Goal: Information Seeking & Learning: Understand process/instructions

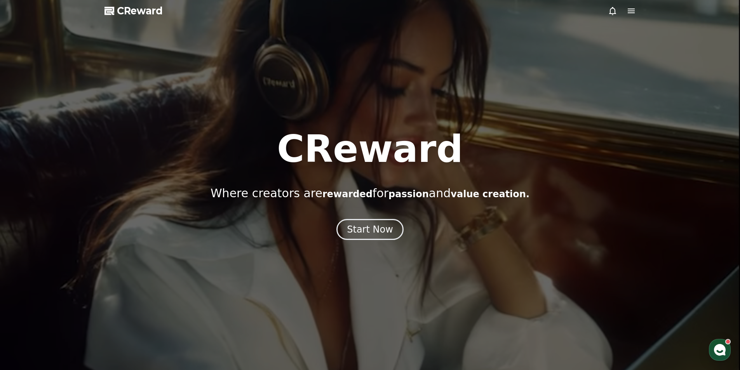
click at [627, 12] on icon at bounding box center [631, 10] width 9 height 9
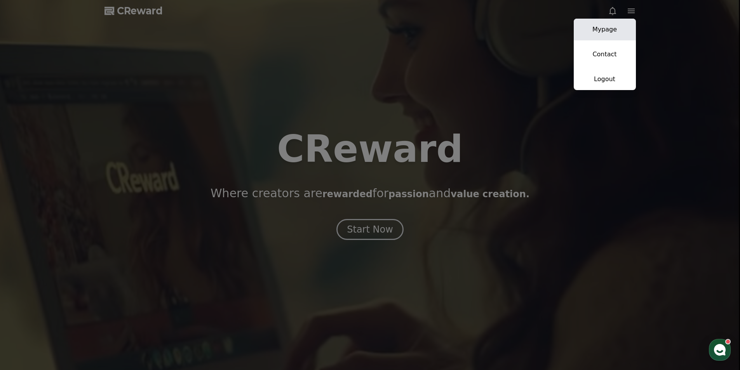
click at [615, 29] on link "Mypage" at bounding box center [605, 30] width 62 height 22
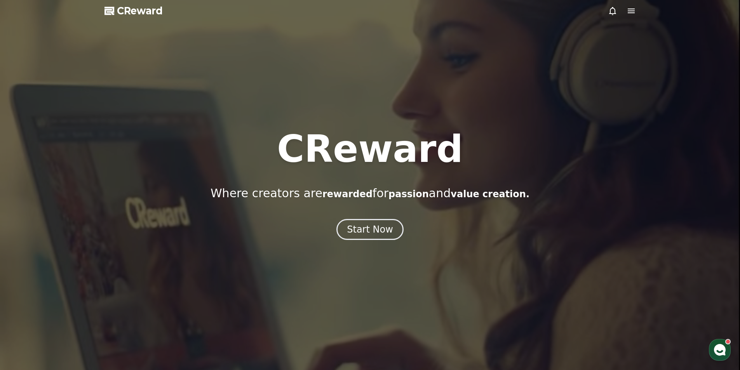
select select "**********"
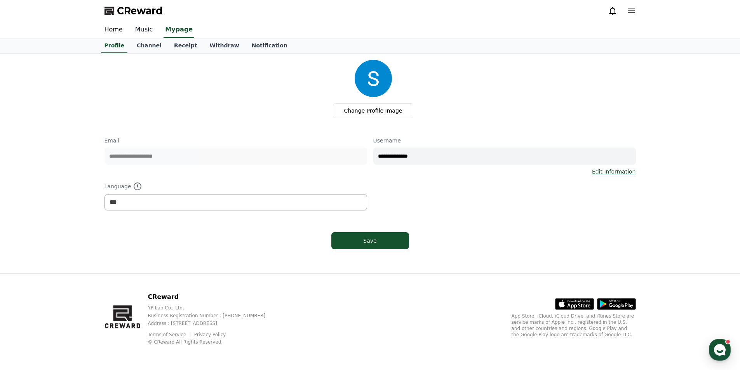
click at [146, 28] on link "Music" at bounding box center [144, 30] width 30 height 16
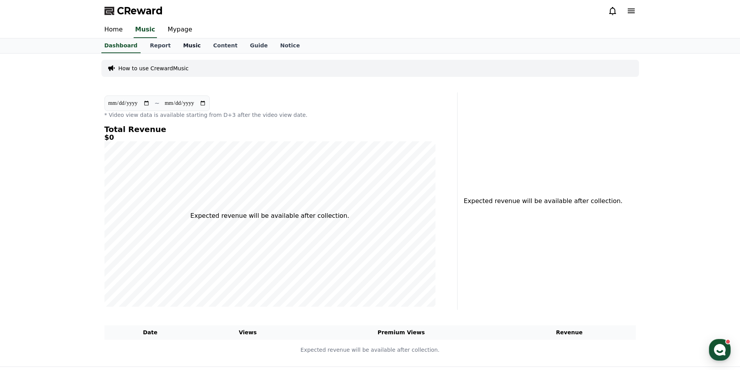
click at [183, 46] on link "Music" at bounding box center [192, 45] width 30 height 15
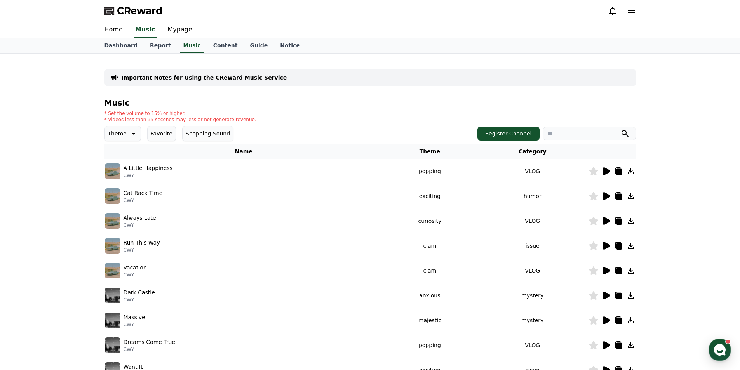
click at [110, 168] on img at bounding box center [113, 172] width 16 height 16
click at [604, 172] on icon at bounding box center [606, 171] width 7 height 8
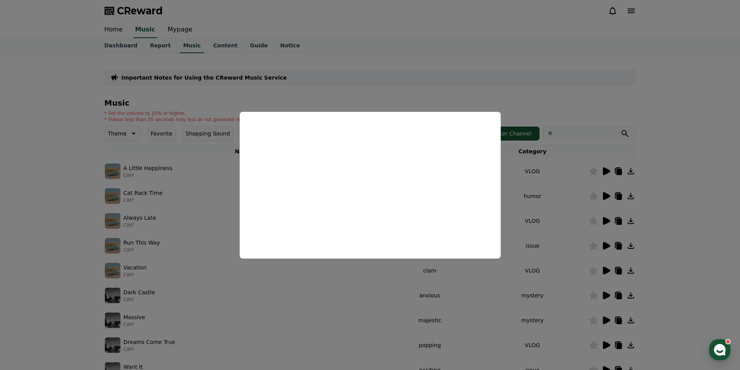
click at [691, 167] on button "close modal" at bounding box center [370, 185] width 740 height 370
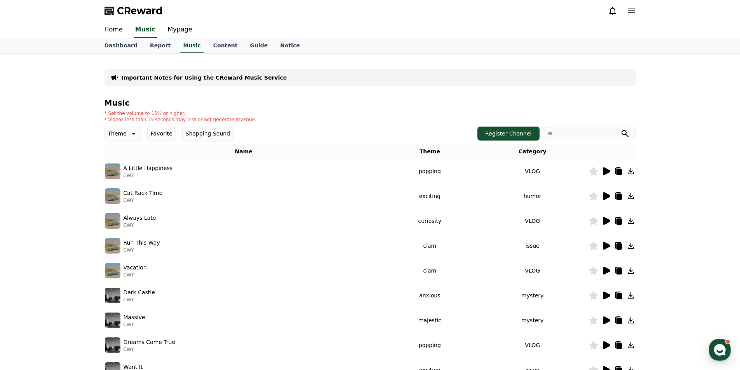
click at [634, 171] on icon at bounding box center [630, 171] width 9 height 9
drag, startPoint x: 721, startPoint y: 2, endPoint x: 576, endPoint y: 28, distance: 147.5
click at [576, 28] on div "Home Music Mypage" at bounding box center [370, 30] width 544 height 16
click at [630, 169] on icon at bounding box center [631, 171] width 6 height 6
click at [604, 173] on icon at bounding box center [606, 171] width 7 height 8
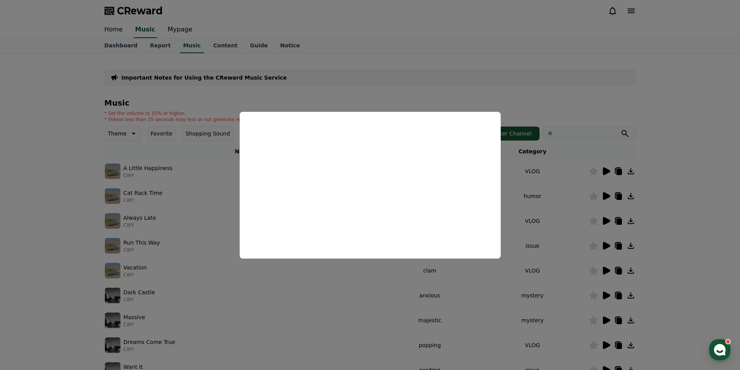
click at [696, 108] on button "close modal" at bounding box center [370, 185] width 740 height 370
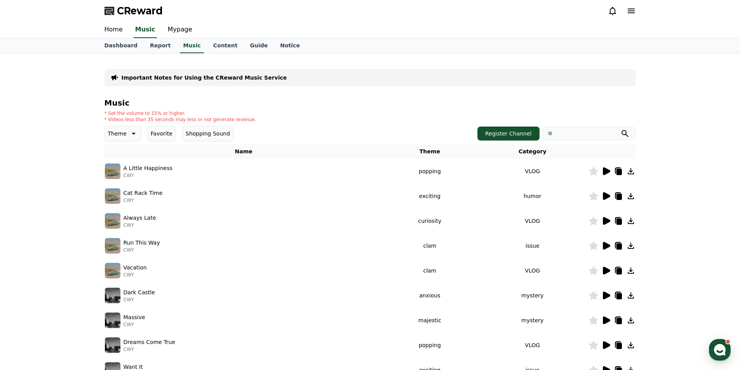
click at [618, 170] on icon at bounding box center [618, 172] width 5 height 6
click at [108, 13] on icon at bounding box center [109, 10] width 11 height 11
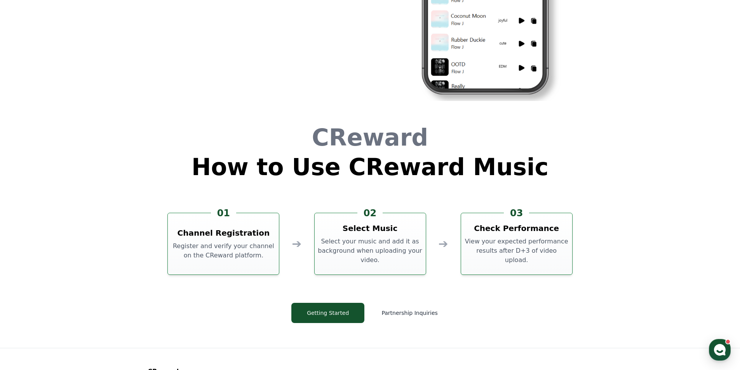
scroll to position [2098, 0]
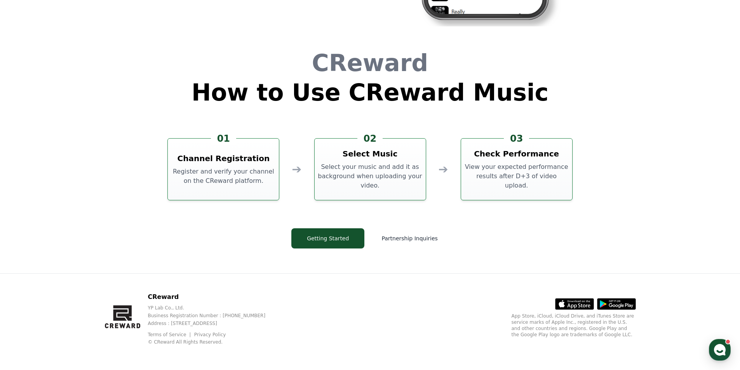
drag, startPoint x: 177, startPoint y: 246, endPoint x: 171, endPoint y: 220, distance: 26.9
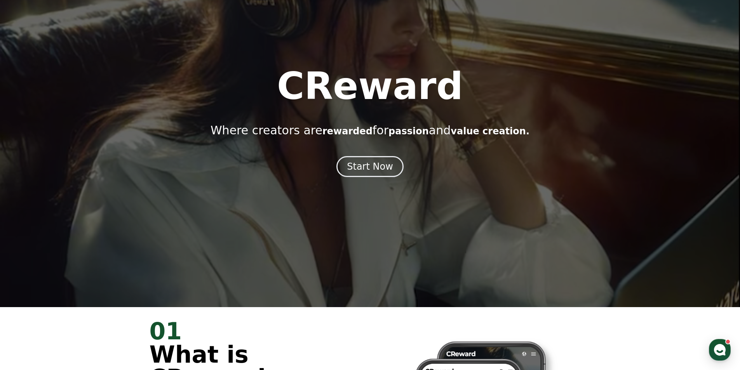
scroll to position [0, 0]
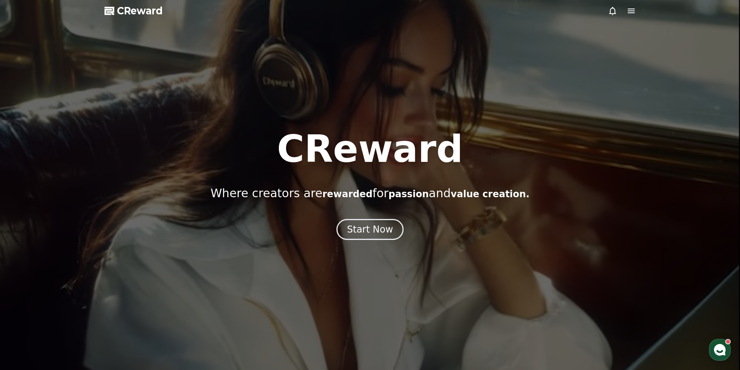
click at [636, 13] on div at bounding box center [370, 185] width 740 height 370
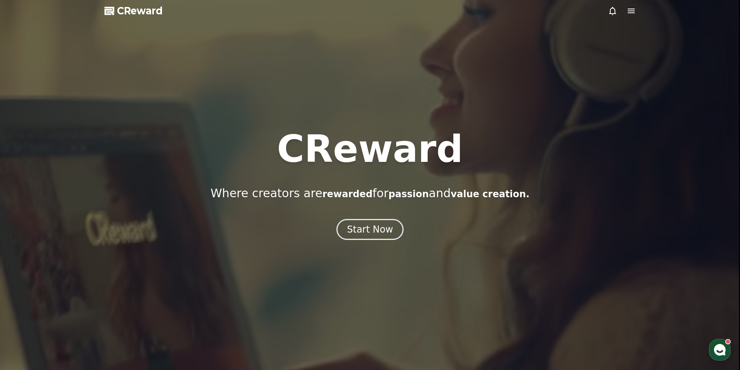
click at [632, 12] on icon at bounding box center [631, 11] width 7 height 5
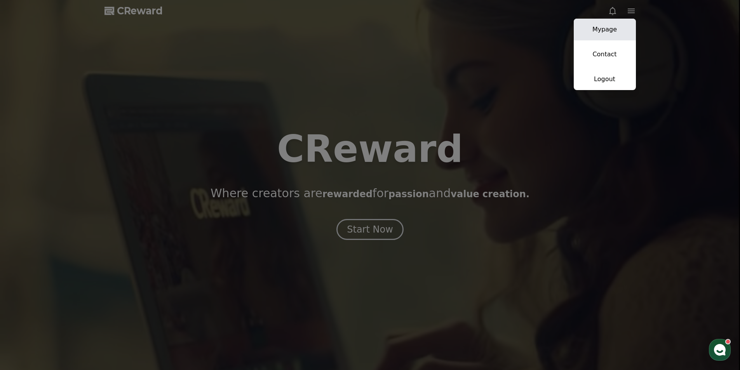
click at [615, 30] on link "Mypage" at bounding box center [605, 30] width 62 height 22
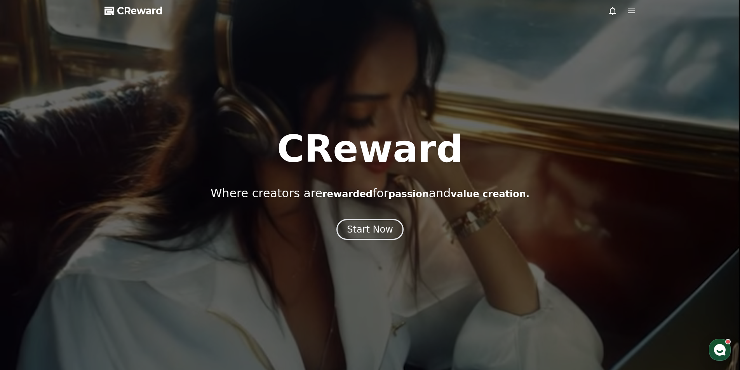
select select "**********"
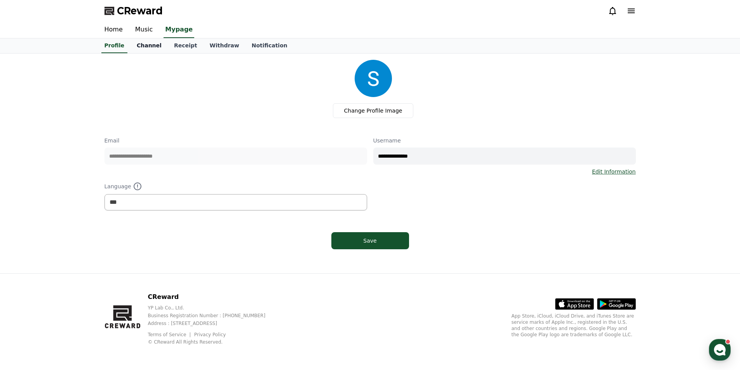
click at [142, 50] on link "Channel" at bounding box center [149, 45] width 37 height 15
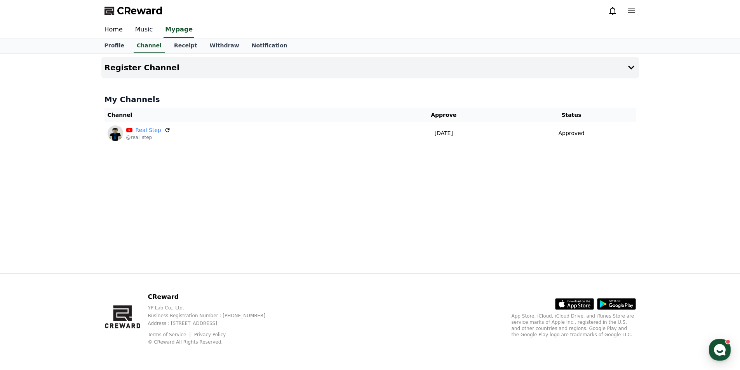
click at [148, 26] on link "Music" at bounding box center [144, 30] width 30 height 16
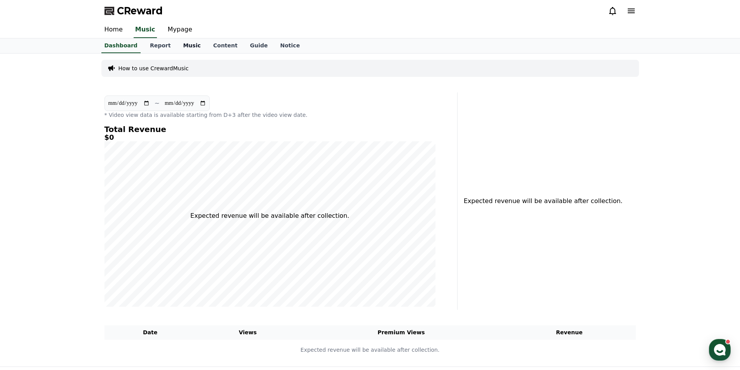
click at [186, 47] on link "Music" at bounding box center [192, 45] width 30 height 15
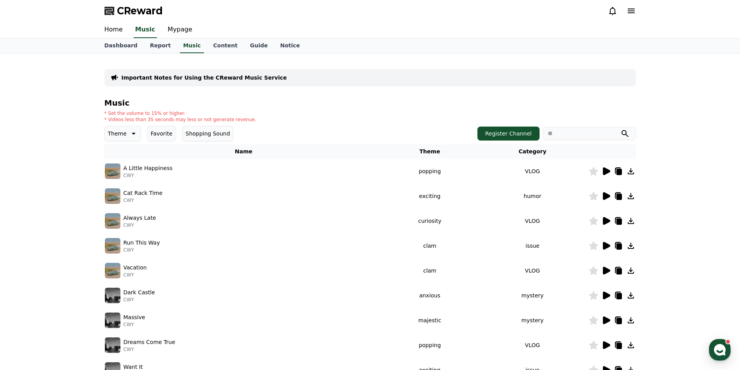
click at [604, 171] on icon at bounding box center [606, 171] width 7 height 8
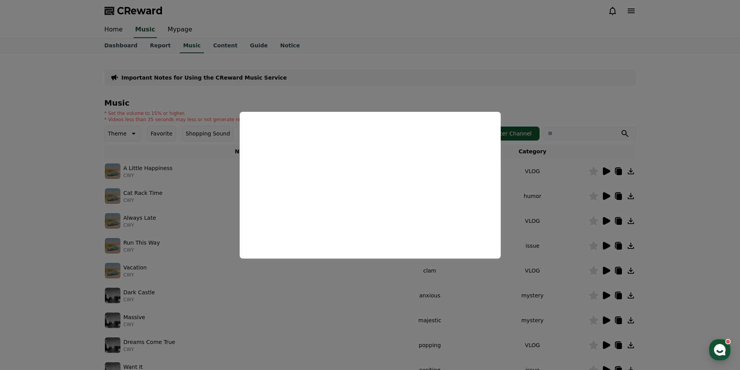
click at [728, 124] on button "close modal" at bounding box center [370, 185] width 740 height 370
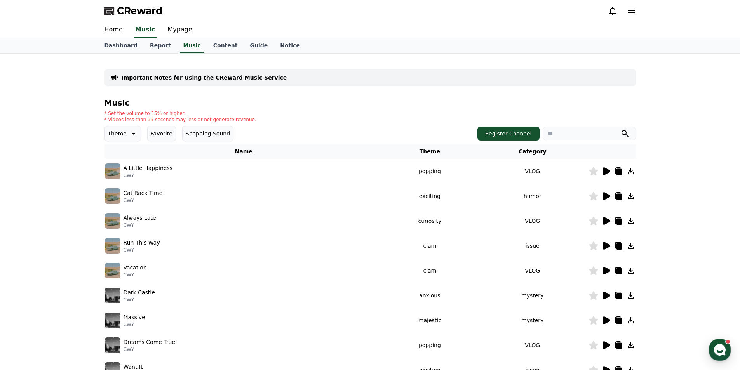
click at [607, 272] on icon at bounding box center [606, 271] width 7 height 8
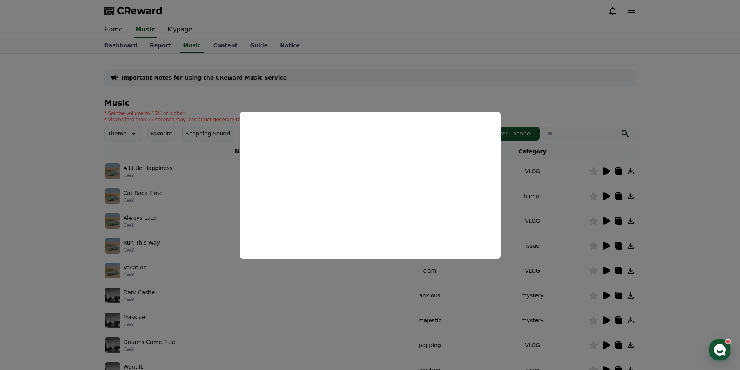
click at [694, 143] on button "close modal" at bounding box center [370, 185] width 740 height 370
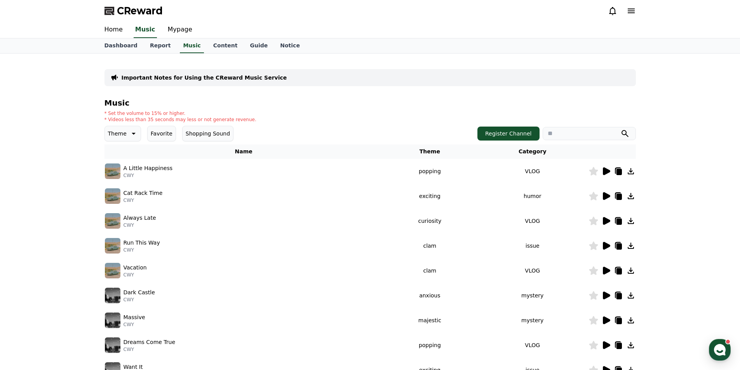
click at [604, 269] on icon at bounding box center [606, 271] width 7 height 8
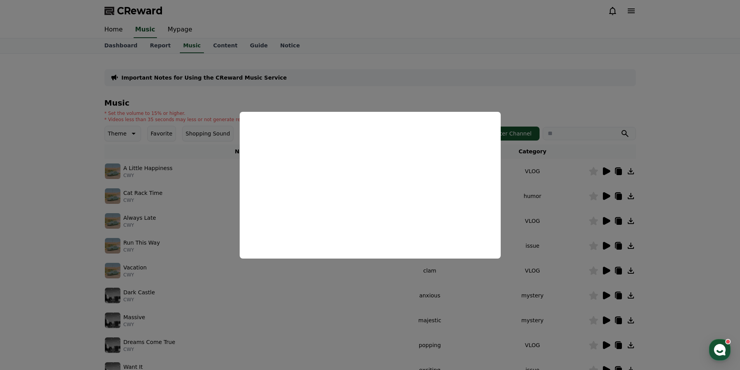
click at [669, 214] on button "close modal" at bounding box center [370, 185] width 740 height 370
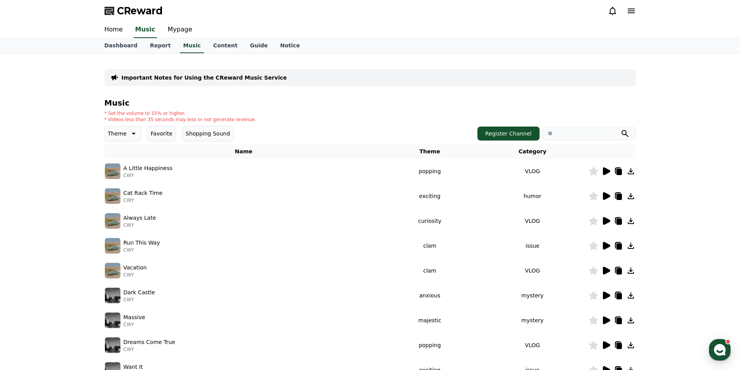
click at [621, 170] on icon at bounding box center [618, 172] width 5 height 6
drag, startPoint x: 123, startPoint y: 169, endPoint x: 165, endPoint y: 169, distance: 42.7
click at [165, 169] on div "A Little Happiness CWY" at bounding box center [244, 172] width 278 height 16
copy p "A Little Happiness"
click at [78, 177] on div "Important Notes for Using the CReward Music Service Music * Set the volume to 1…" at bounding box center [370, 242] width 740 height 376
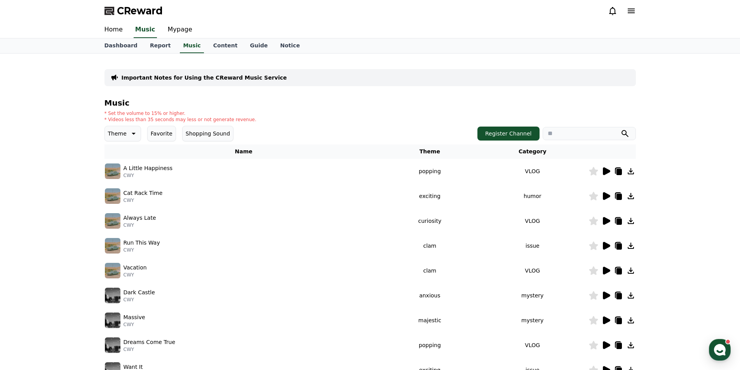
drag, startPoint x: 124, startPoint y: 175, endPoint x: 132, endPoint y: 174, distance: 9.0
click at [132, 174] on p "CWY" at bounding box center [148, 175] width 49 height 6
copy p "CWY"
click at [115, 46] on link "Dashboard" at bounding box center [120, 45] width 45 height 15
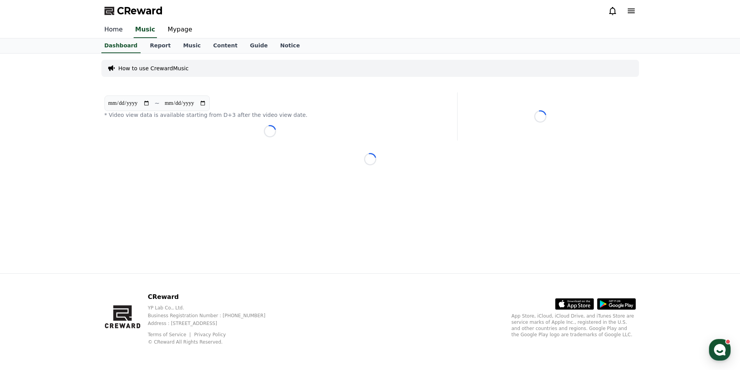
click at [114, 27] on link "Home" at bounding box center [113, 30] width 31 height 16
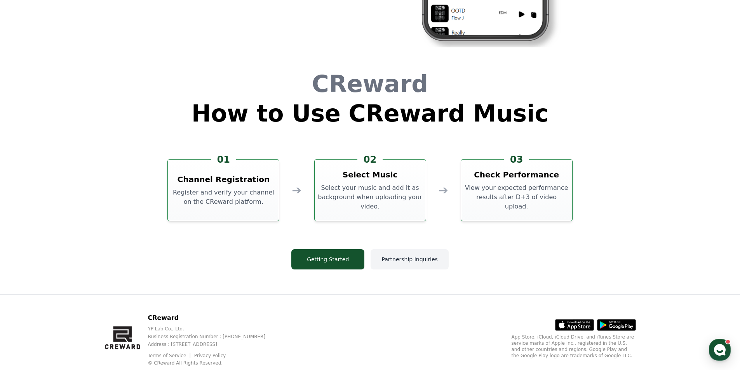
scroll to position [2098, 0]
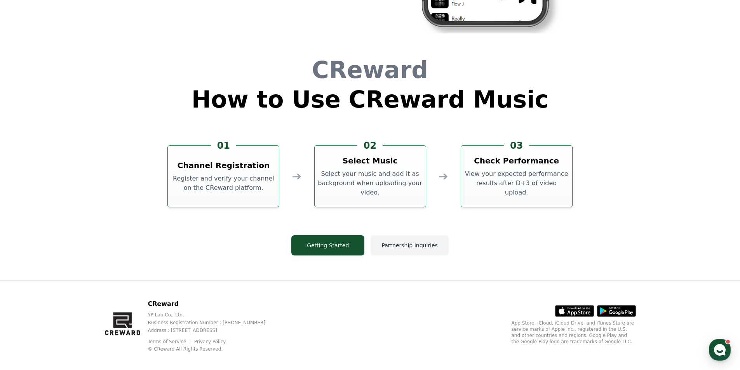
click at [398, 244] on button "Partnership Inquiries" at bounding box center [410, 245] width 78 height 20
drag, startPoint x: 142, startPoint y: 210, endPoint x: 141, endPoint y: 205, distance: 5.5
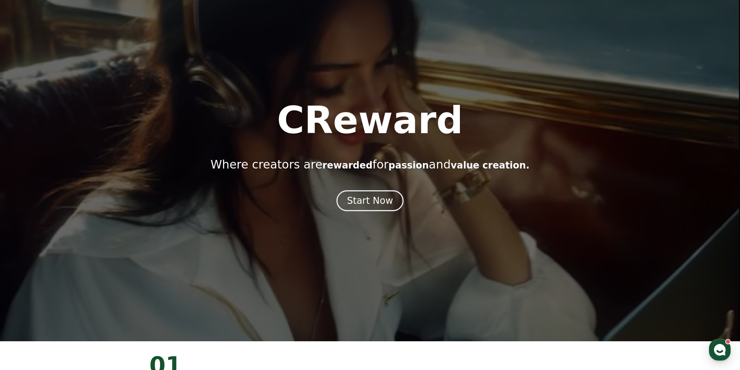
scroll to position [0, 0]
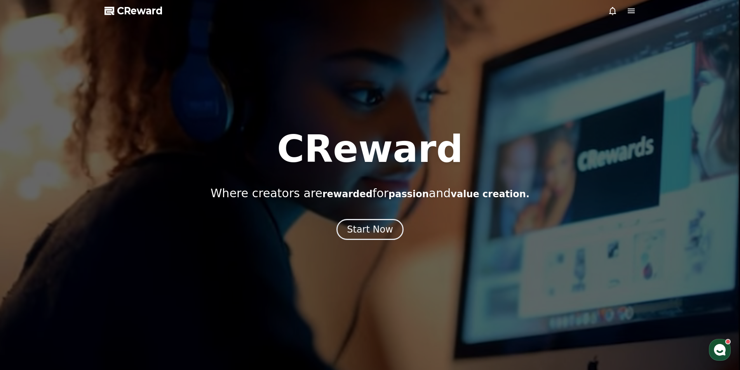
click at [637, 10] on div at bounding box center [370, 185] width 740 height 370
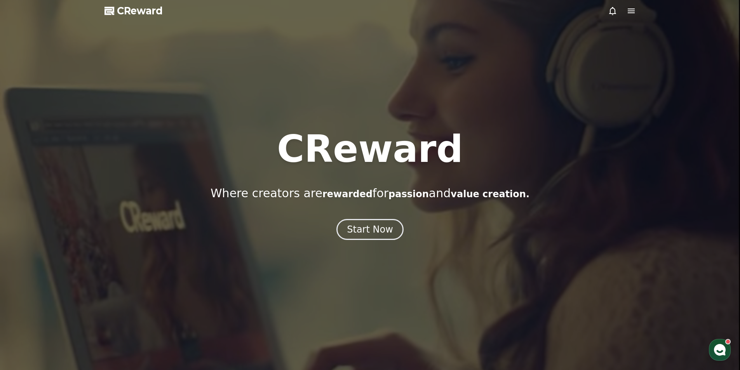
click at [631, 11] on icon at bounding box center [631, 11] width 7 height 5
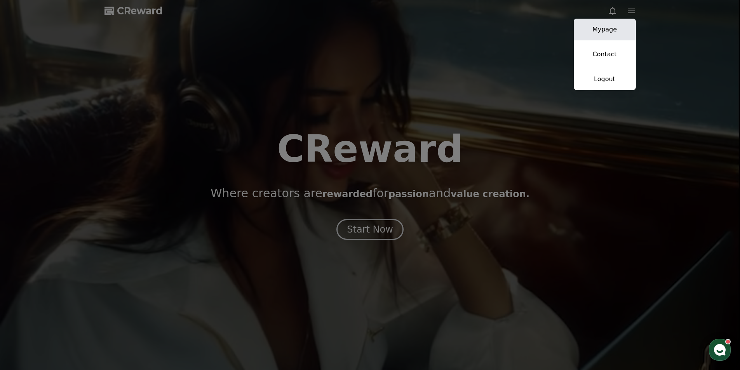
click at [611, 33] on link "Mypage" at bounding box center [605, 30] width 62 height 22
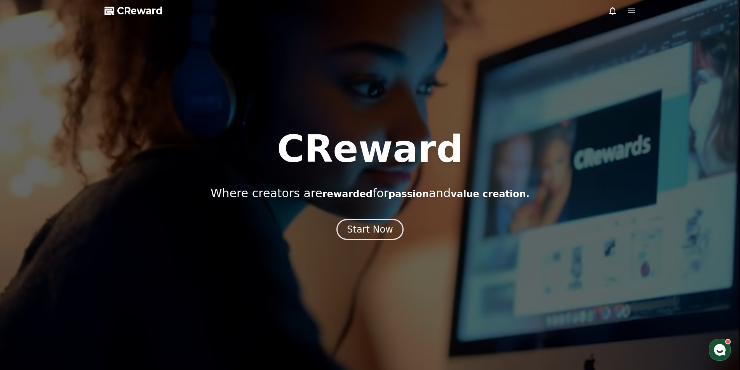
select select "**********"
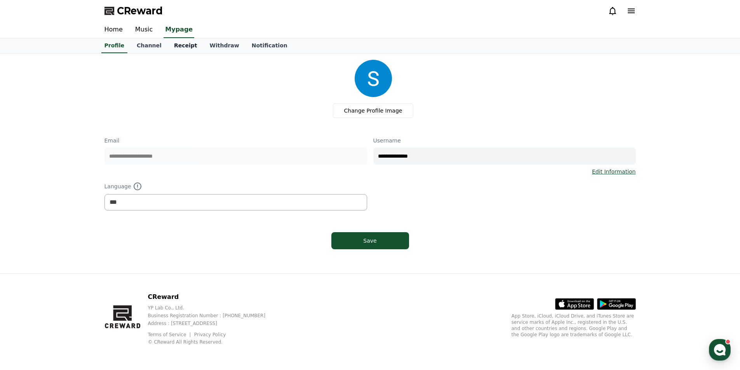
click at [168, 47] on link "Receipt" at bounding box center [186, 45] width 36 height 15
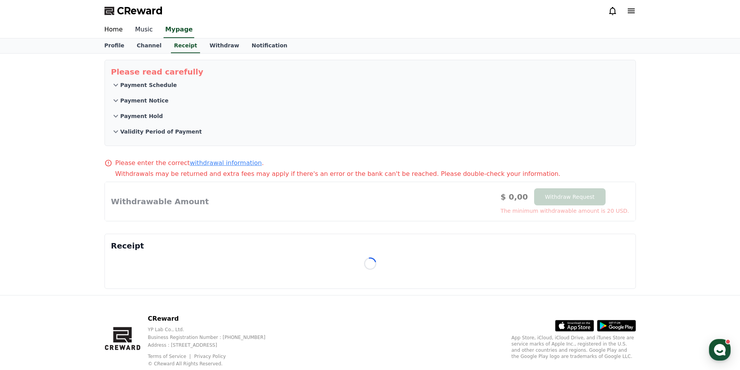
click at [144, 32] on link "Music" at bounding box center [144, 30] width 30 height 16
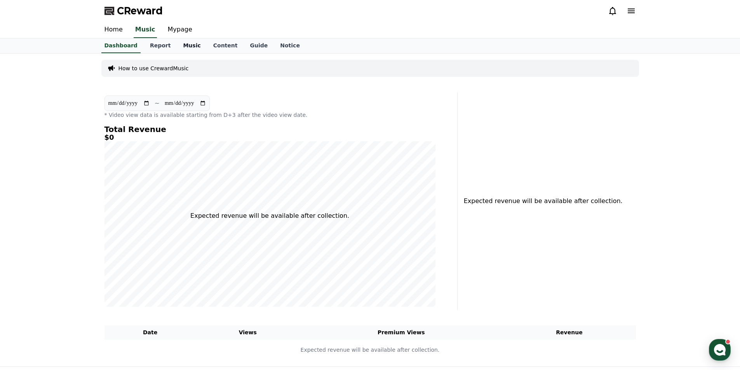
click at [177, 47] on link "Music" at bounding box center [192, 45] width 30 height 15
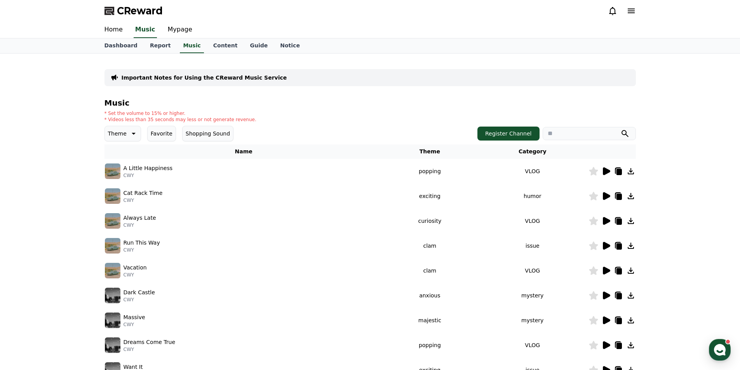
drag, startPoint x: 168, startPoint y: 168, endPoint x: 122, endPoint y: 169, distance: 45.5
click at [122, 169] on div "A Little Happiness CWY" at bounding box center [244, 172] width 278 height 16
copy p "A Little Happiness"
click at [604, 171] on icon at bounding box center [606, 171] width 7 height 8
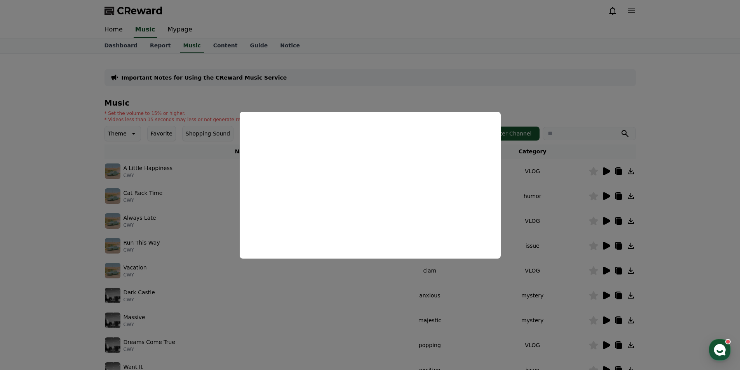
click at [385, 77] on button "close modal" at bounding box center [370, 185] width 740 height 370
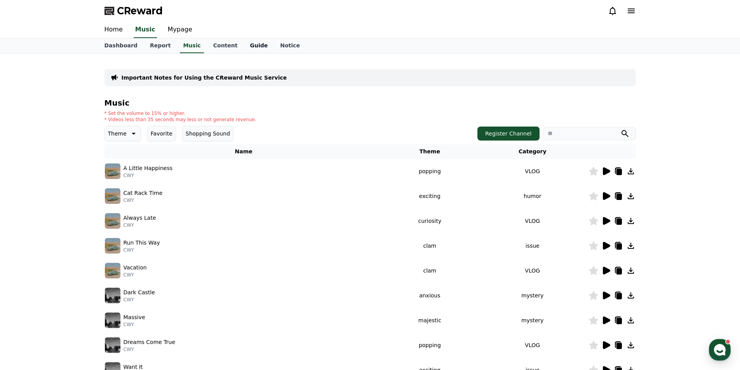
click at [253, 50] on link "Guide" at bounding box center [259, 45] width 30 height 15
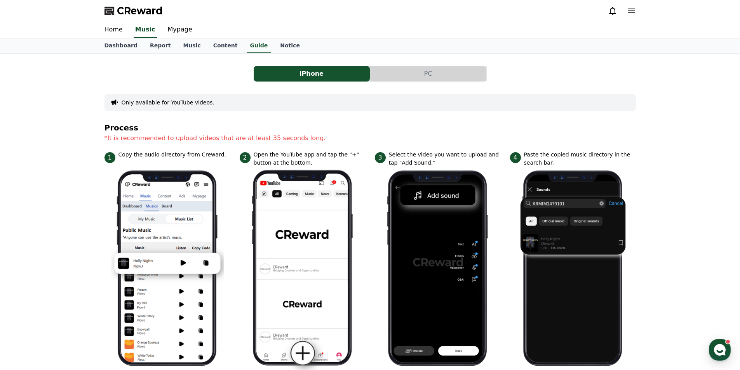
click at [443, 76] on button "PC" at bounding box center [428, 74] width 116 height 16
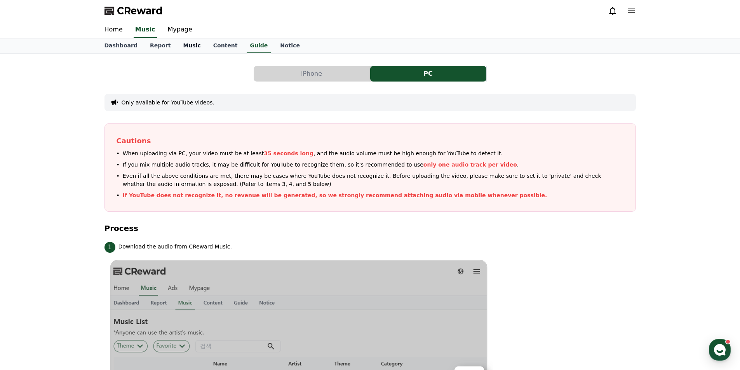
click at [177, 48] on link "Music" at bounding box center [192, 45] width 30 height 15
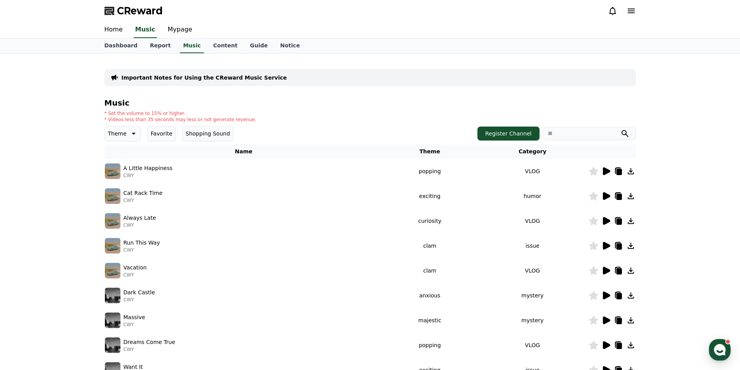
click at [630, 171] on icon at bounding box center [630, 171] width 9 height 9
click at [629, 171] on icon at bounding box center [631, 171] width 6 height 6
click at [163, 30] on link "Mypage" at bounding box center [180, 30] width 37 height 16
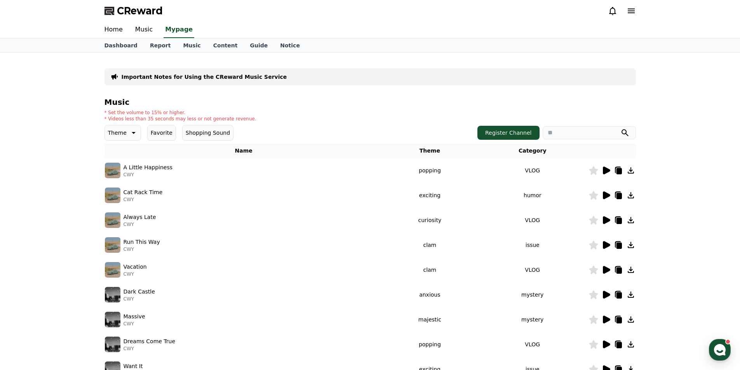
select select "**********"
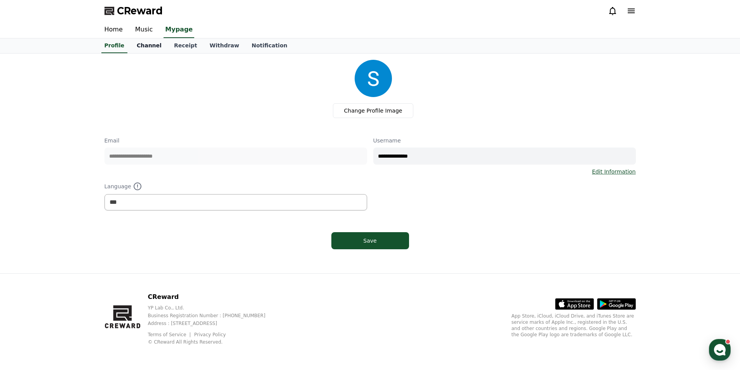
click at [153, 50] on link "Channel" at bounding box center [149, 45] width 37 height 15
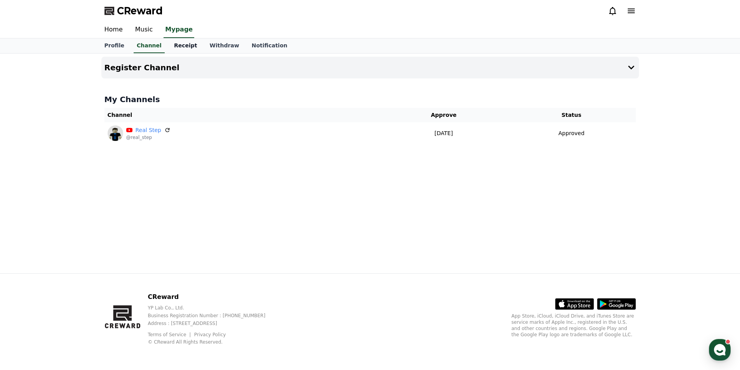
click at [172, 50] on link "Receipt" at bounding box center [186, 45] width 36 height 15
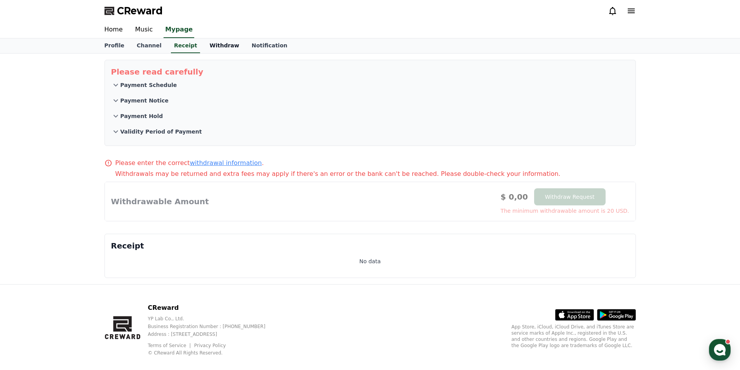
click at [209, 47] on link "Withdraw" at bounding box center [224, 45] width 42 height 15
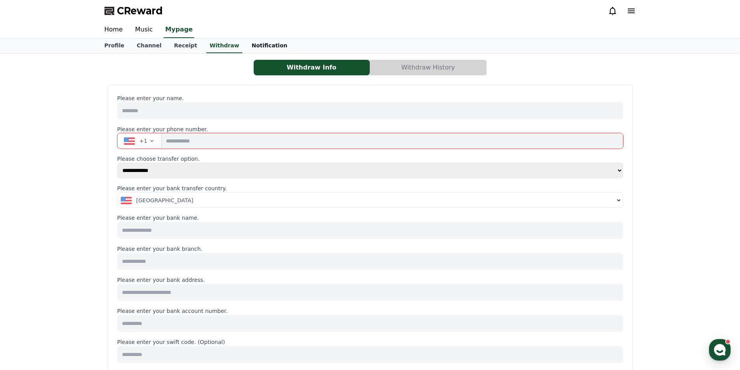
click at [249, 49] on link "Notification" at bounding box center [270, 45] width 48 height 15
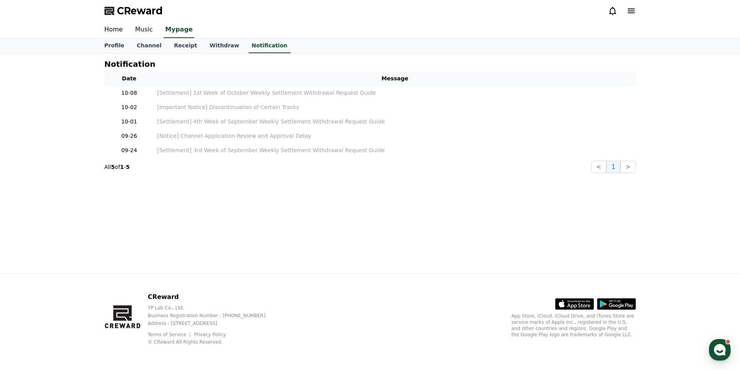
click at [147, 34] on link "Music" at bounding box center [144, 30] width 30 height 16
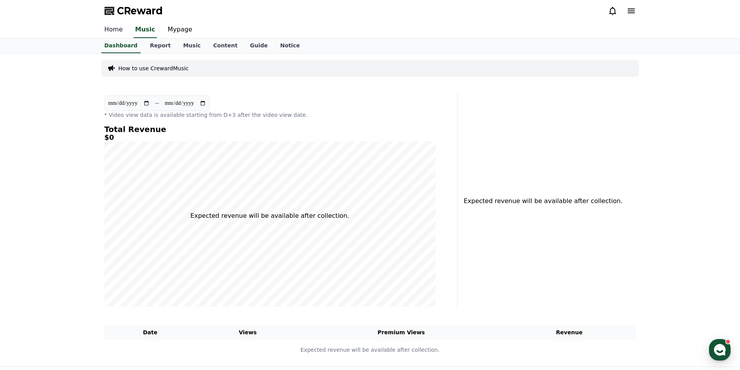
click at [116, 28] on link "Home" at bounding box center [113, 30] width 31 height 16
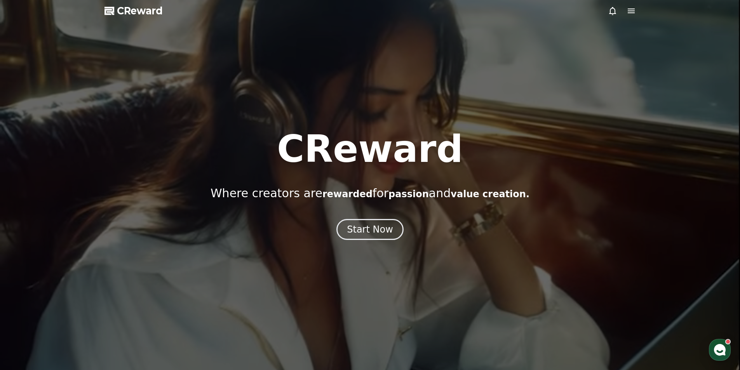
click at [627, 13] on icon at bounding box center [631, 10] width 9 height 9
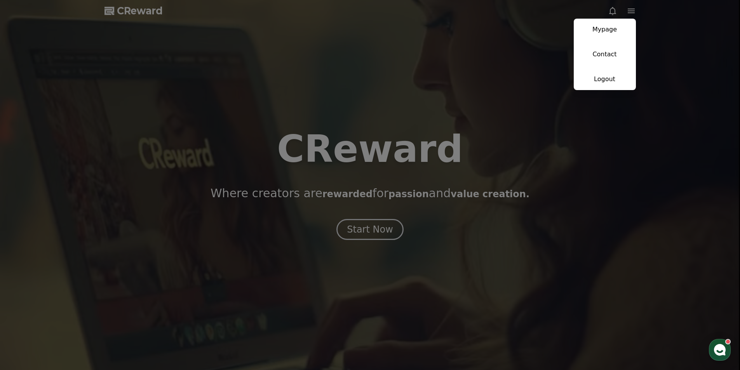
click at [601, 36] on link "Mypage" at bounding box center [605, 30] width 62 height 22
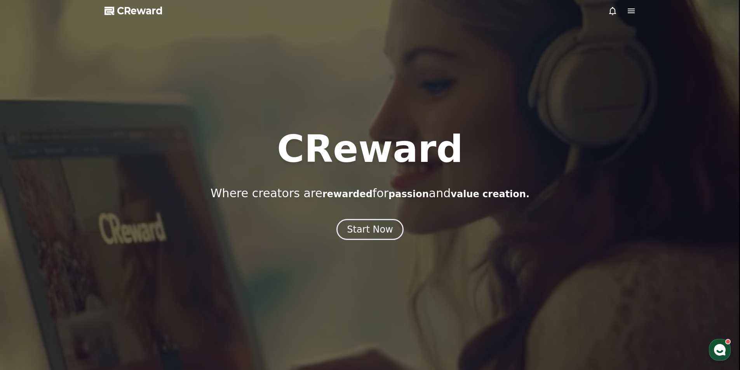
select select "**********"
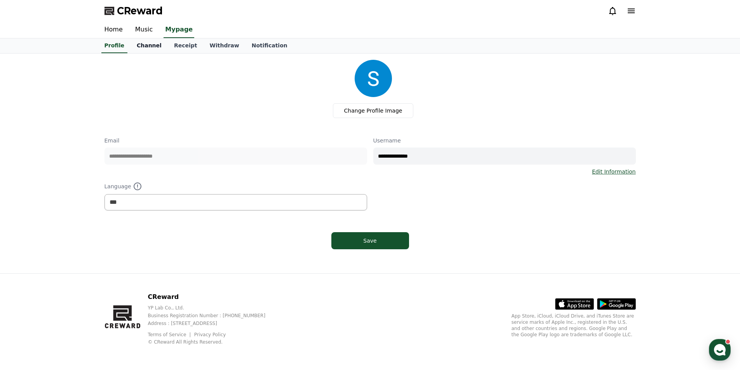
click at [152, 46] on link "Channel" at bounding box center [149, 45] width 37 height 15
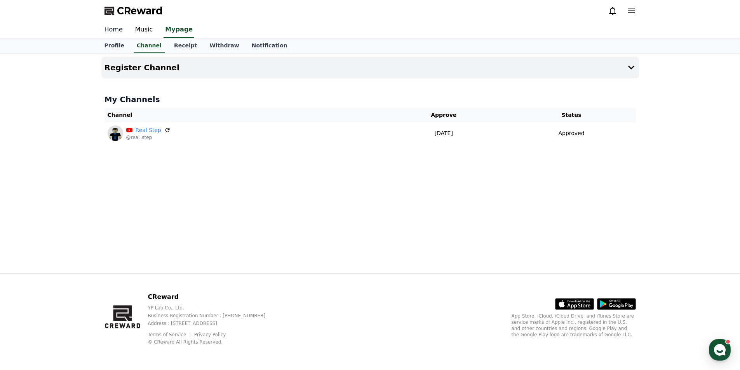
click at [107, 28] on link "Home" at bounding box center [113, 30] width 31 height 16
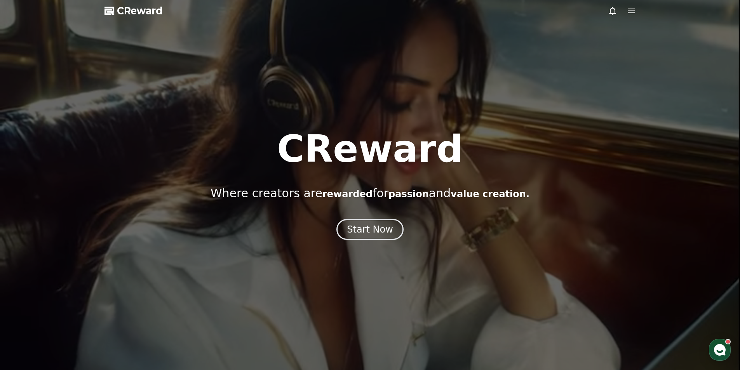
click at [627, 6] on icon at bounding box center [631, 10] width 9 height 9
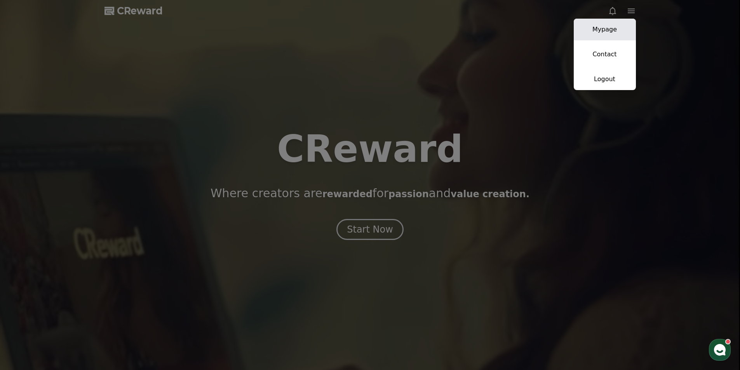
click at [602, 35] on link "Mypage" at bounding box center [605, 30] width 62 height 22
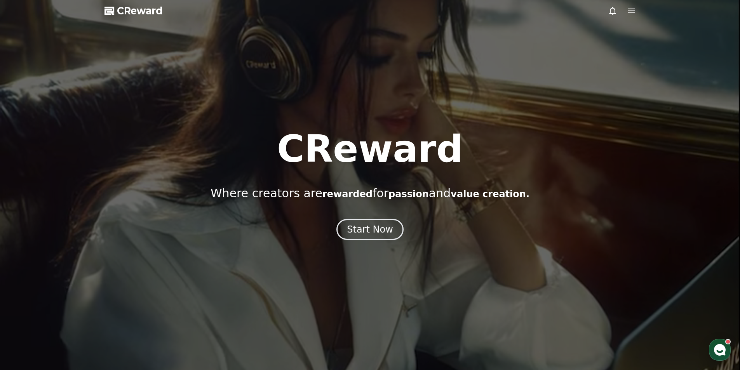
select select "**********"
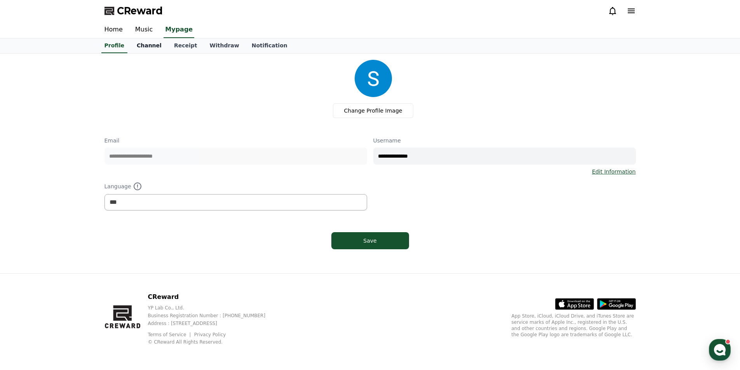
click at [146, 47] on link "Channel" at bounding box center [149, 45] width 37 height 15
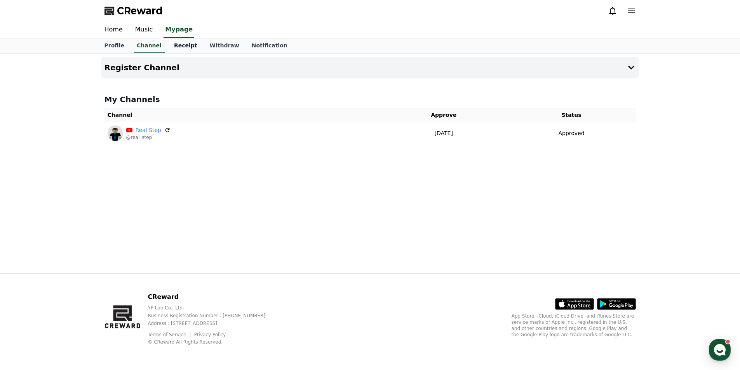
click at [187, 48] on link "Receipt" at bounding box center [186, 45] width 36 height 15
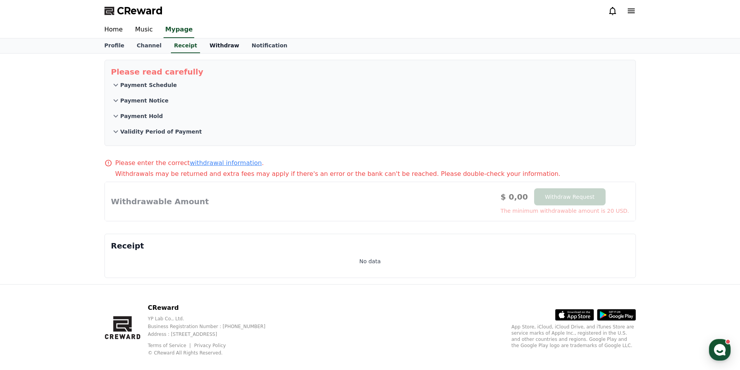
click at [203, 47] on link "Withdraw" at bounding box center [224, 45] width 42 height 15
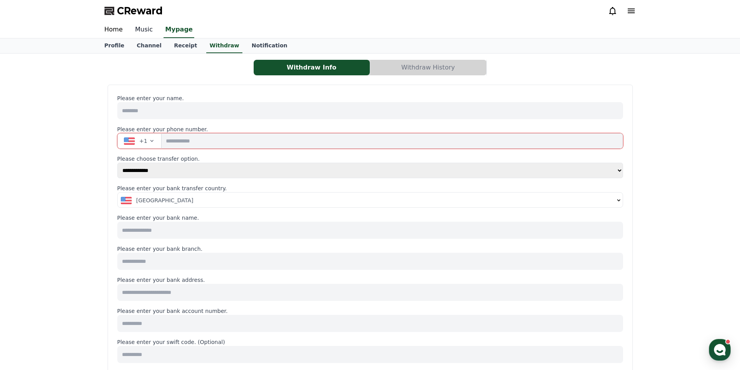
click at [149, 26] on link "Music" at bounding box center [144, 30] width 30 height 16
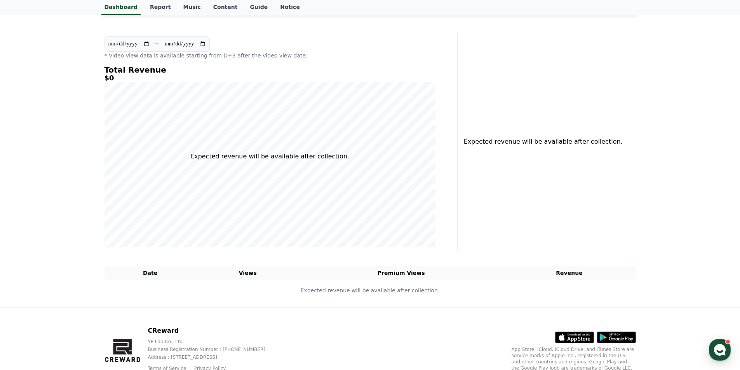
scroll to position [16, 0]
